Goal: Task Accomplishment & Management: Use online tool/utility

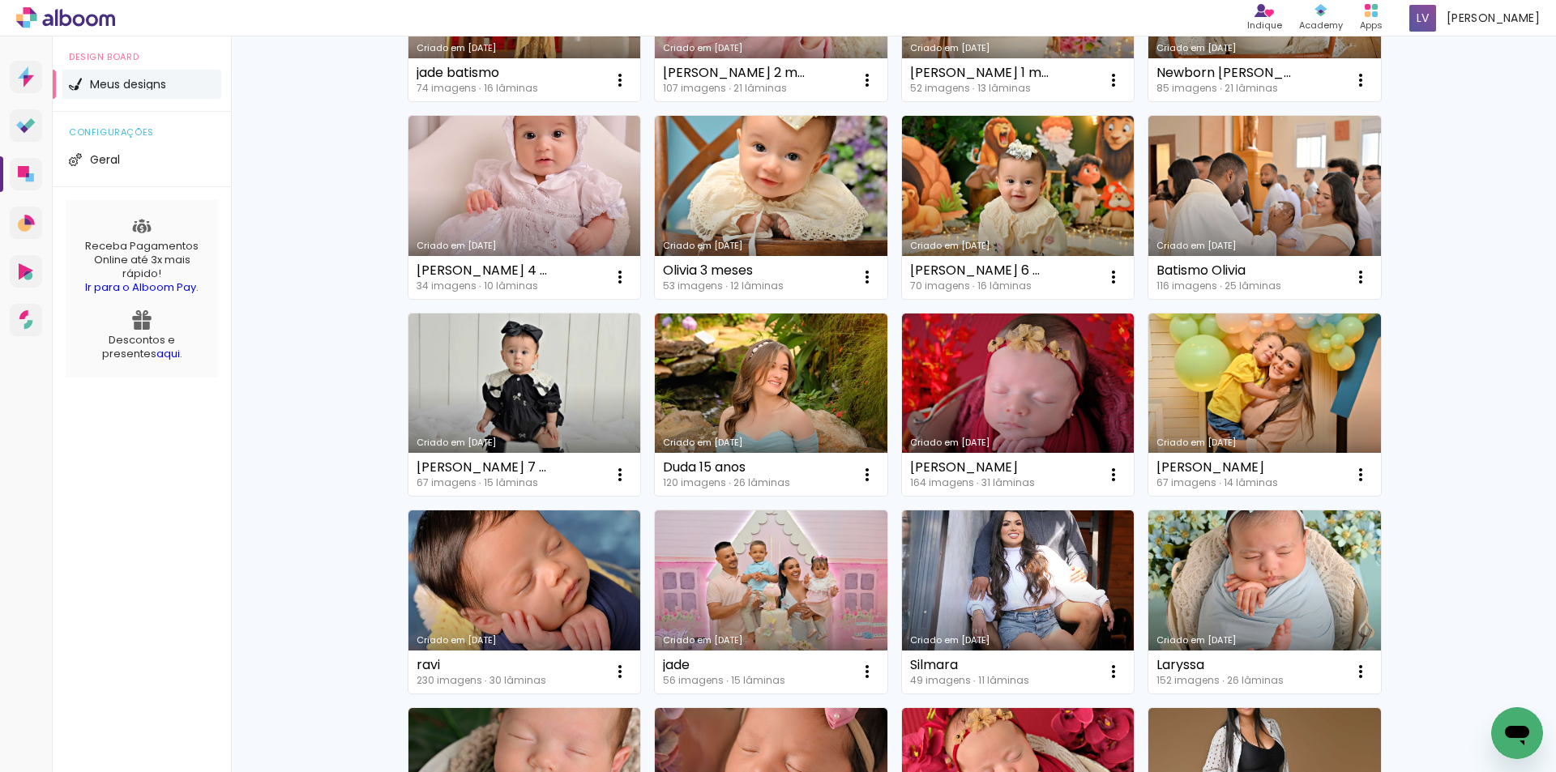
scroll to position [648, 0]
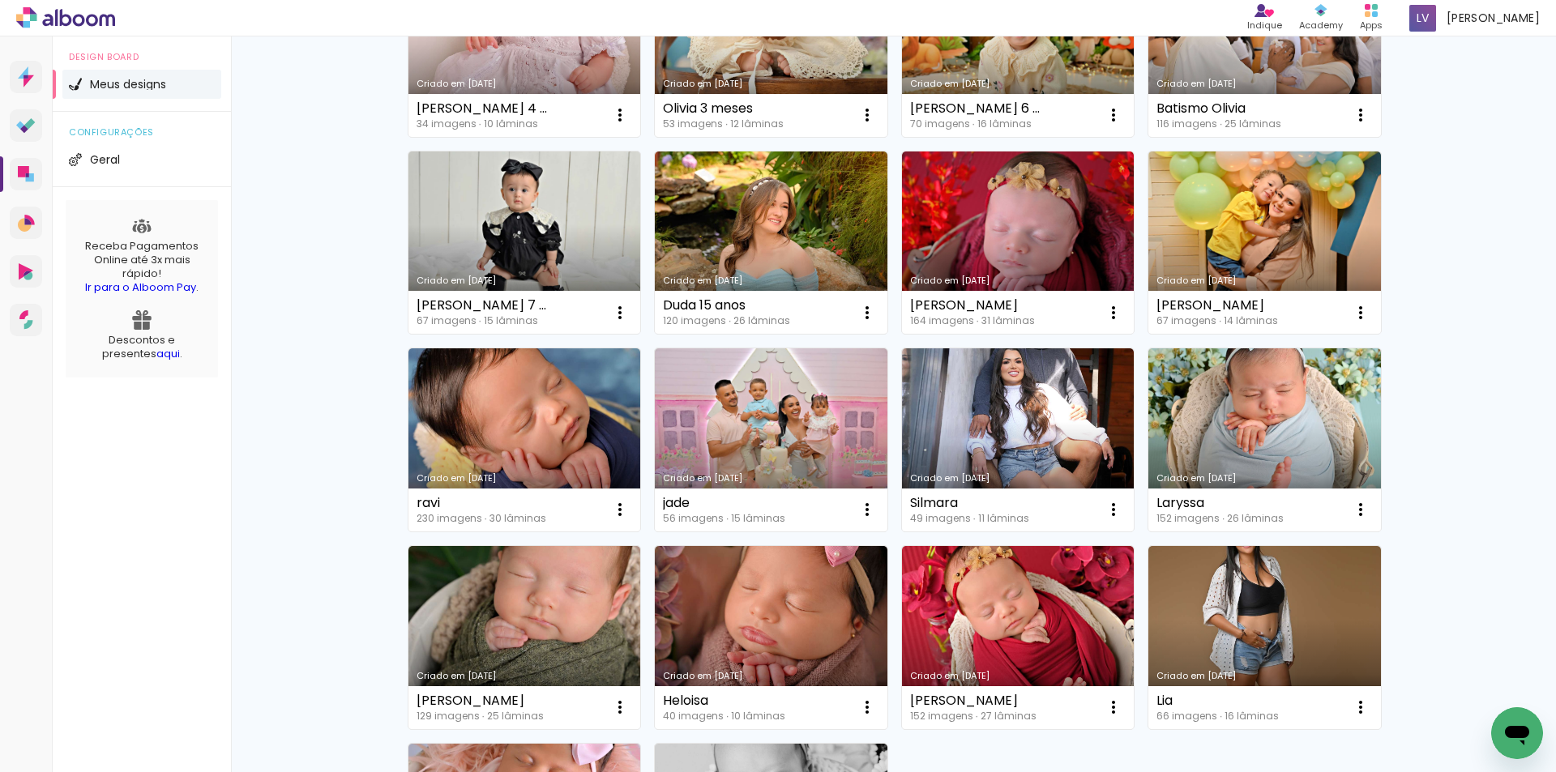
click at [79, 16] on icon at bounding box center [79, 20] width 12 height 12
click at [501, 440] on link "Criado em [DATE]" at bounding box center [524, 439] width 233 height 183
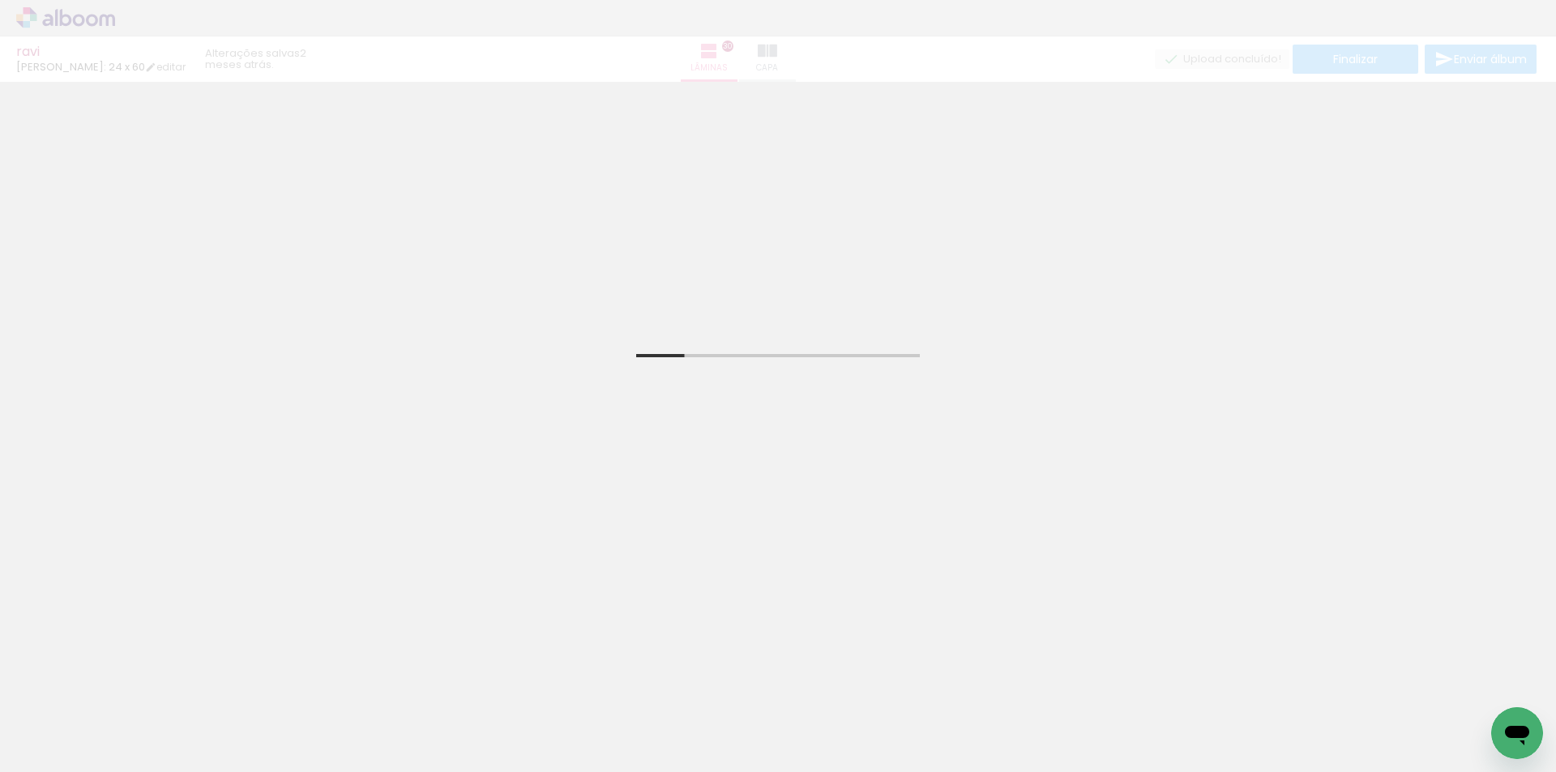
click at [33, 757] on iron-icon at bounding box center [23, 750] width 19 height 19
click at [0, 0] on input "file" at bounding box center [0, 0] width 0 height 0
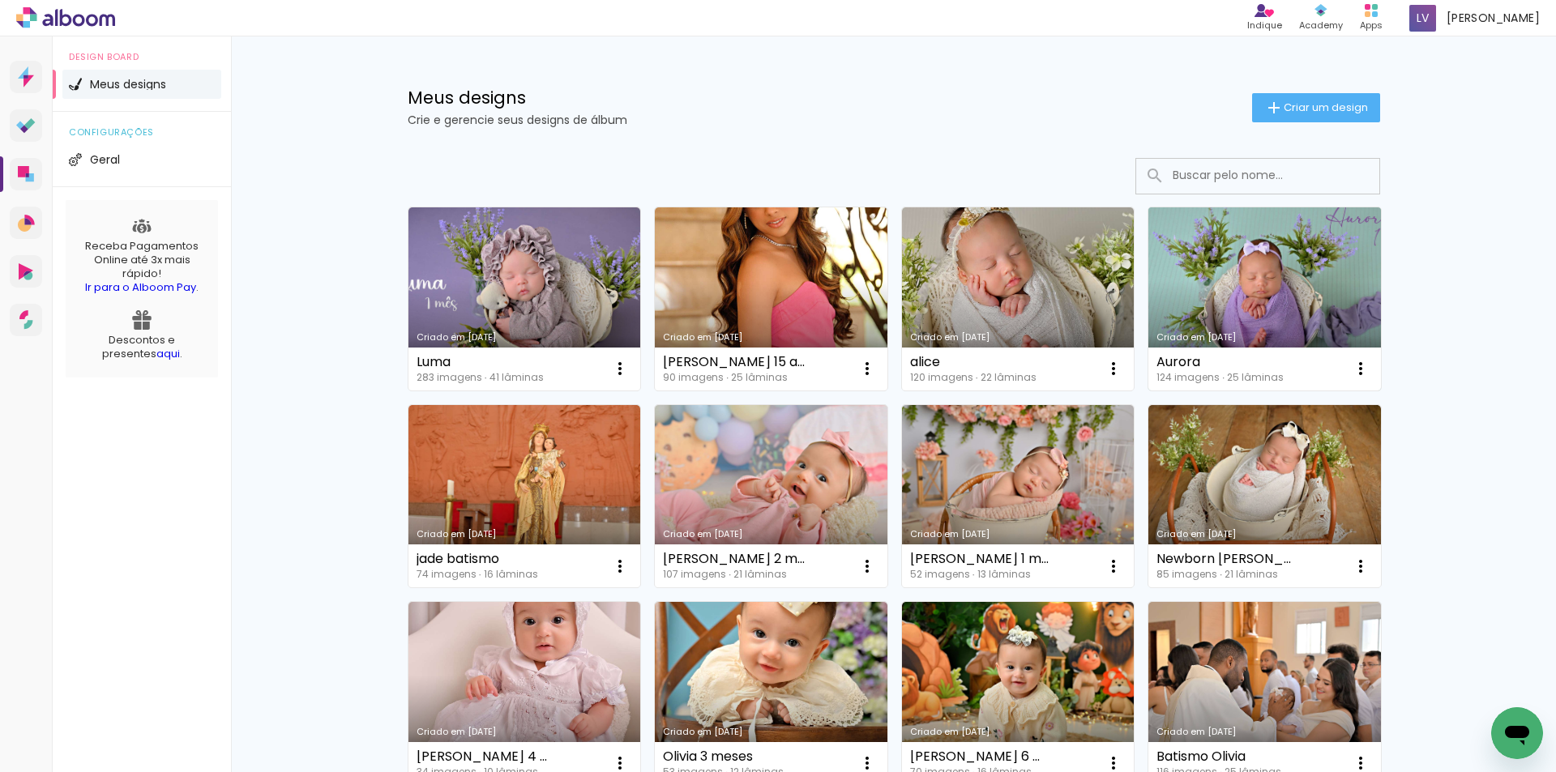
click at [1253, 290] on link "Criado em [DATE]" at bounding box center [1264, 298] width 233 height 183
